Goal: Task Accomplishment & Management: Use online tool/utility

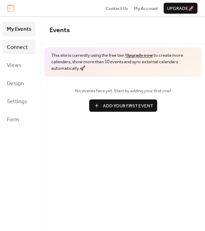
click at [13, 47] on span "Connect" at bounding box center [17, 47] width 21 height 11
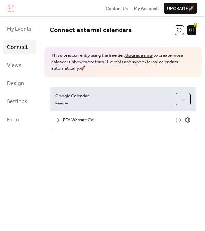
click at [140, 118] on span "PTA Website Cal" at bounding box center [119, 120] width 113 height 7
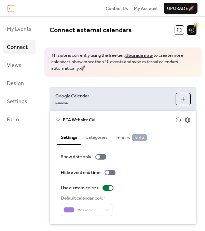
click at [121, 119] on span "PTA Website Cal" at bounding box center [119, 120] width 113 height 7
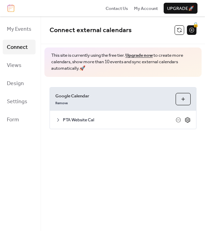
click at [189, 120] on icon at bounding box center [188, 120] width 2 height 2
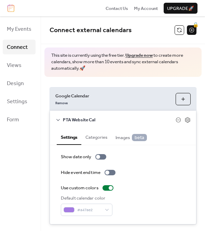
click at [115, 89] on div "Google Calendar Remove Choose Calendars" at bounding box center [123, 100] width 146 height 24
click at [18, 49] on span "Connect" at bounding box center [17, 47] width 21 height 11
click at [179, 30] on button at bounding box center [180, 30] width 10 height 10
